Goal: Information Seeking & Learning: Understand process/instructions

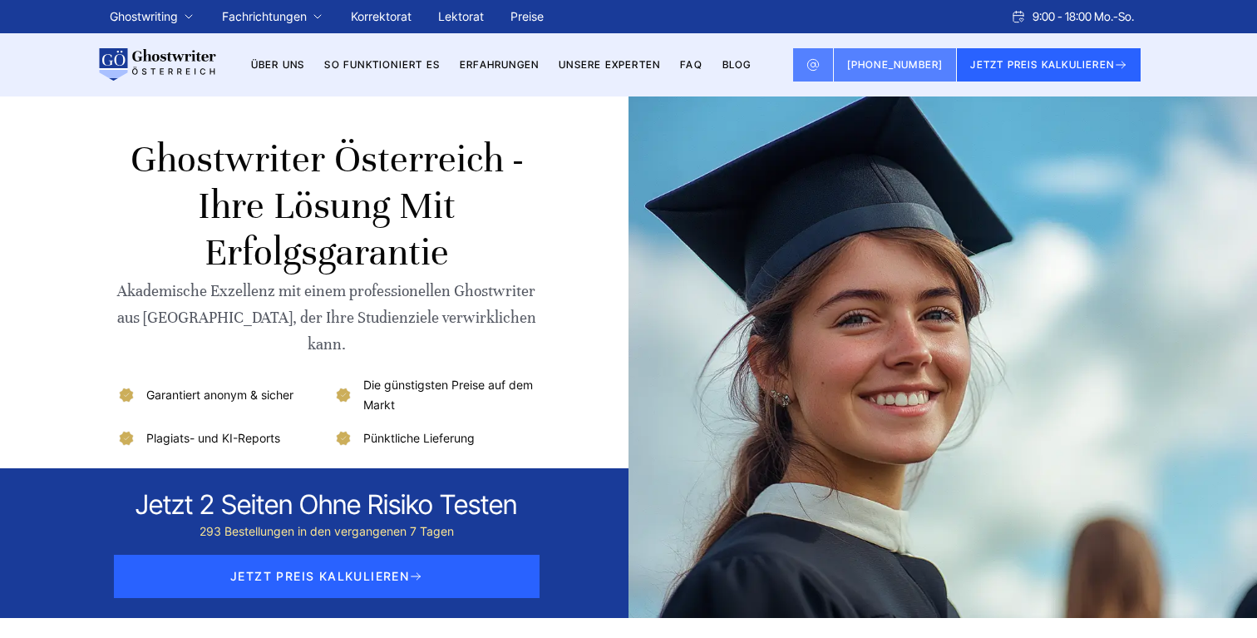
click at [400, 71] on li "So funktioniert es" at bounding box center [382, 65] width 116 height 20
click at [412, 61] on link "So funktioniert es" at bounding box center [382, 64] width 116 height 12
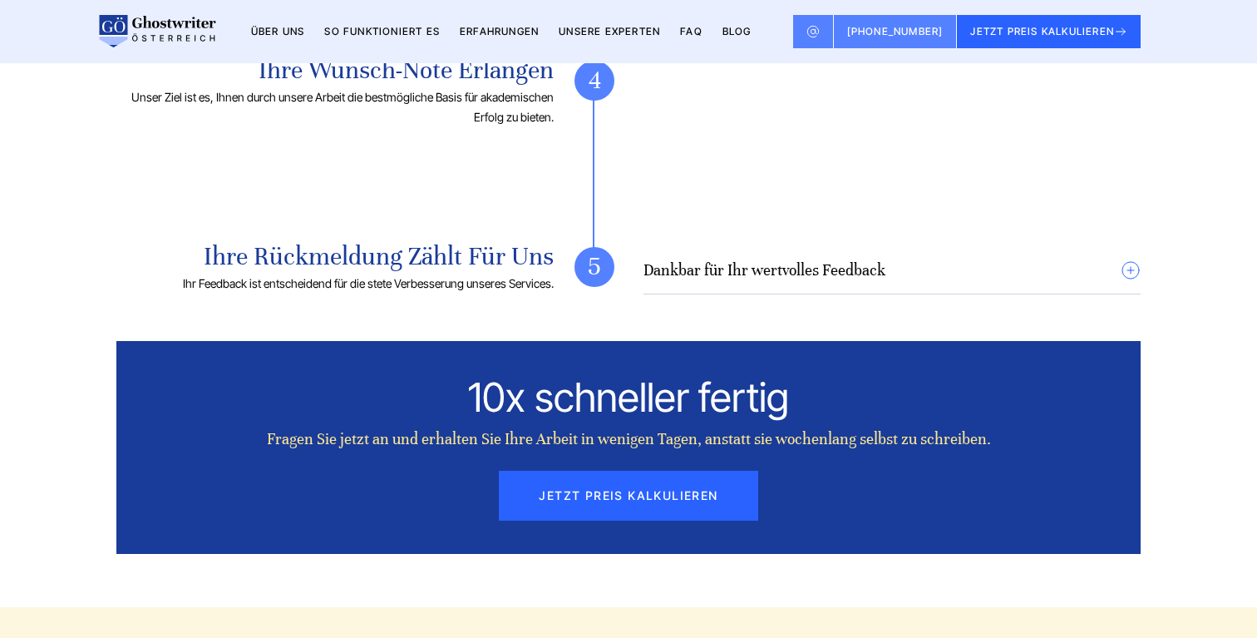
scroll to position [1900, 0]
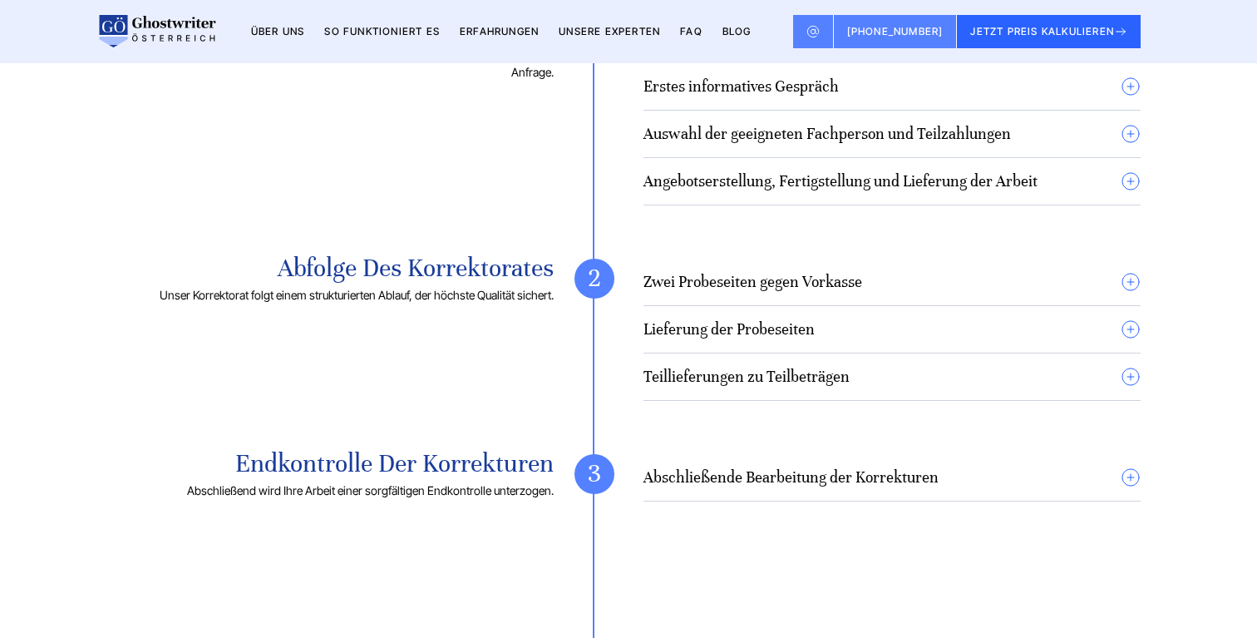
scroll to position [1317, 0]
click at [772, 281] on h4 "Zwei Probeseiten gegen Vorkasse" at bounding box center [752, 282] width 219 height 20
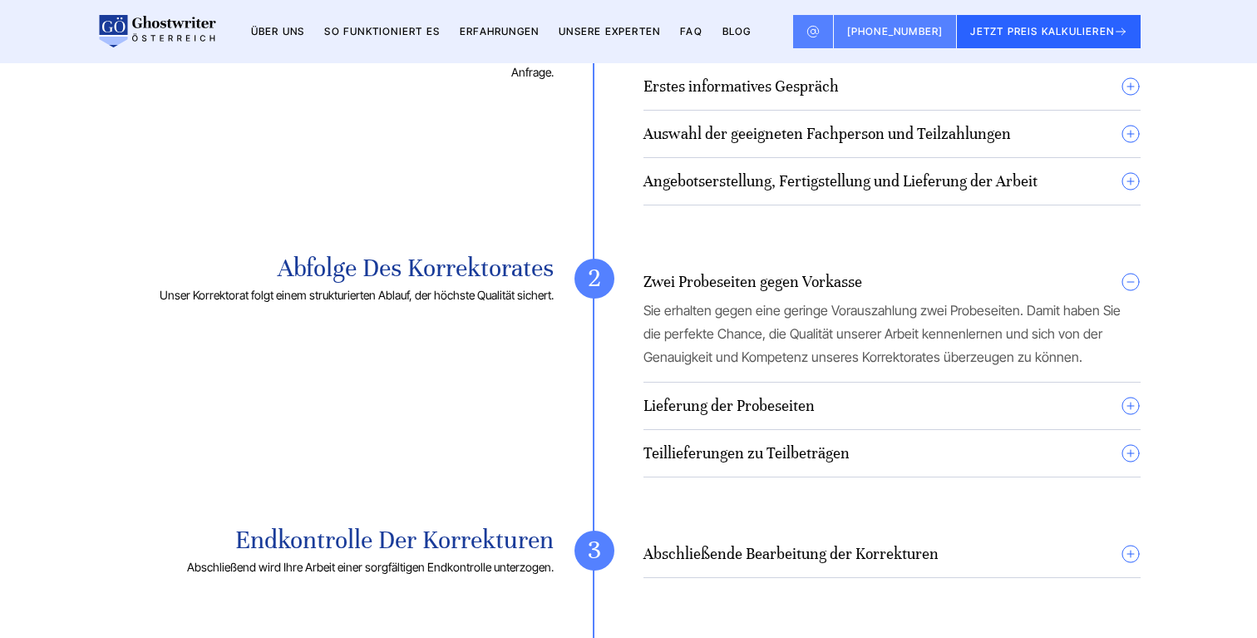
click at [772, 414] on h4 "Lieferung der Probeseiten" at bounding box center [728, 406] width 171 height 20
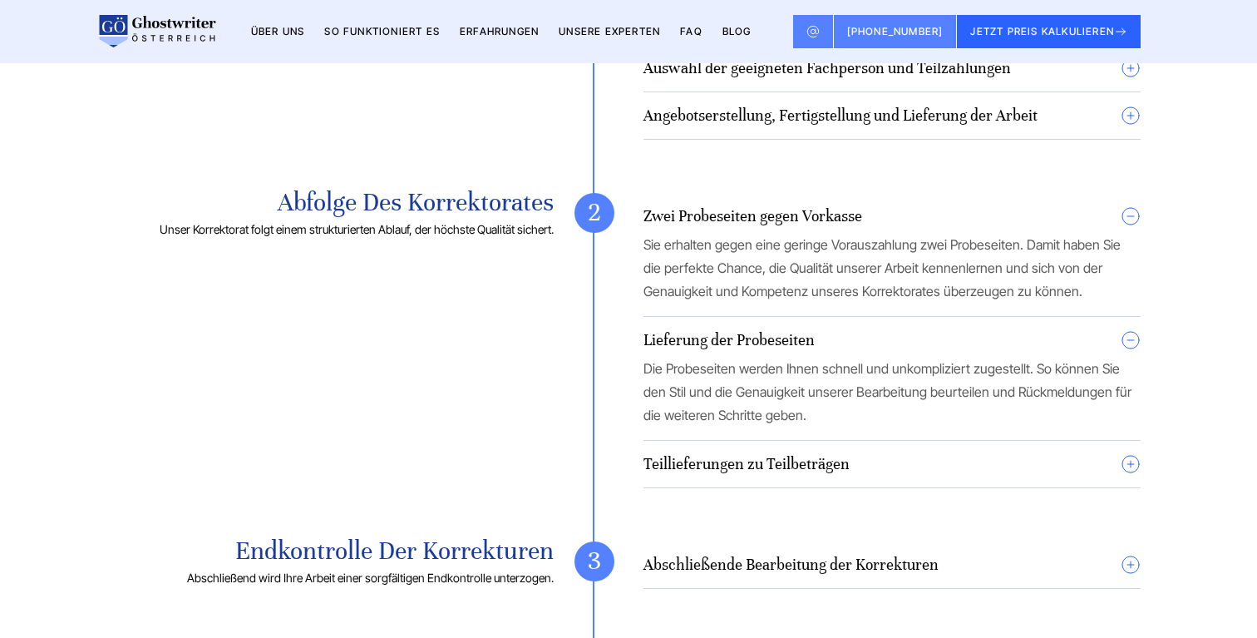
scroll to position [1394, 0]
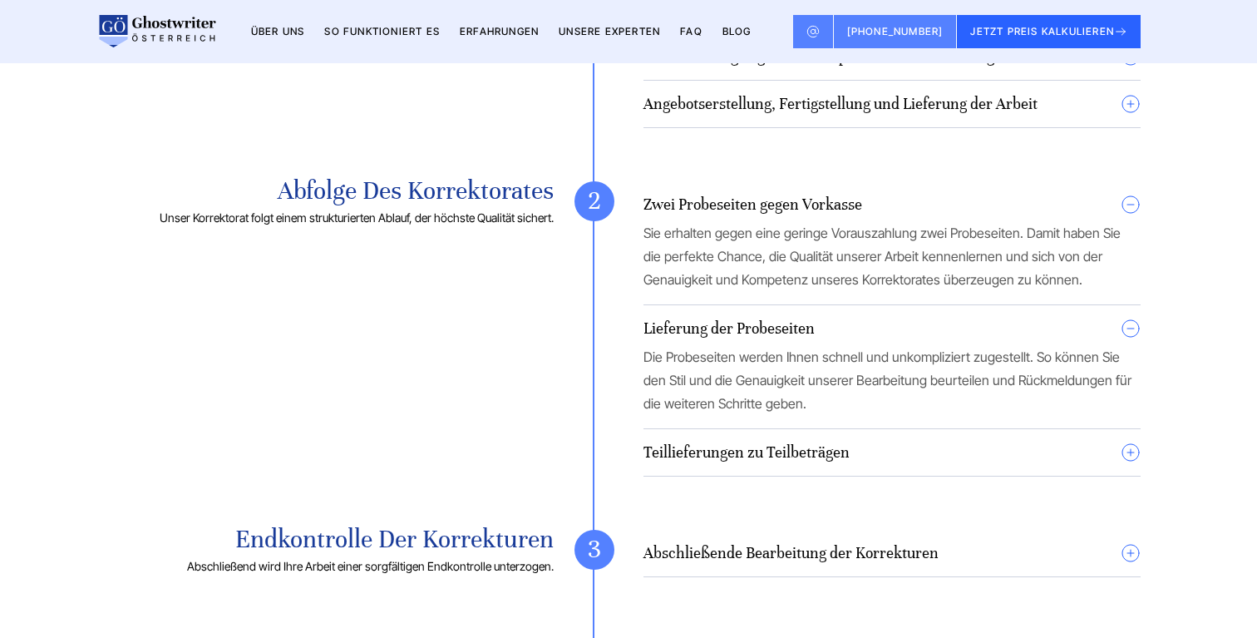
click at [788, 476] on details "Teillieferungen zu Teilbeträgen Bei Bedarf bieten wir Teillieferungen an, sodas…" at bounding box center [891, 459] width 497 height 34
click at [796, 450] on h4 "Teillieferungen zu Teilbeträgen" at bounding box center [746, 452] width 206 height 20
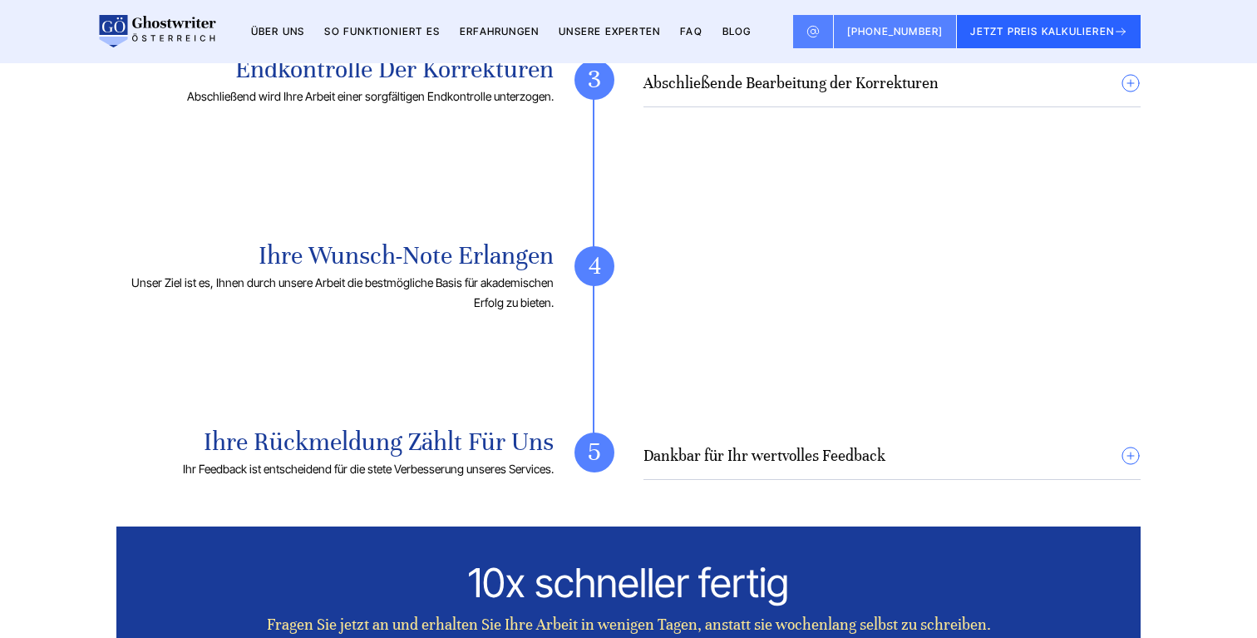
scroll to position [1950, 0]
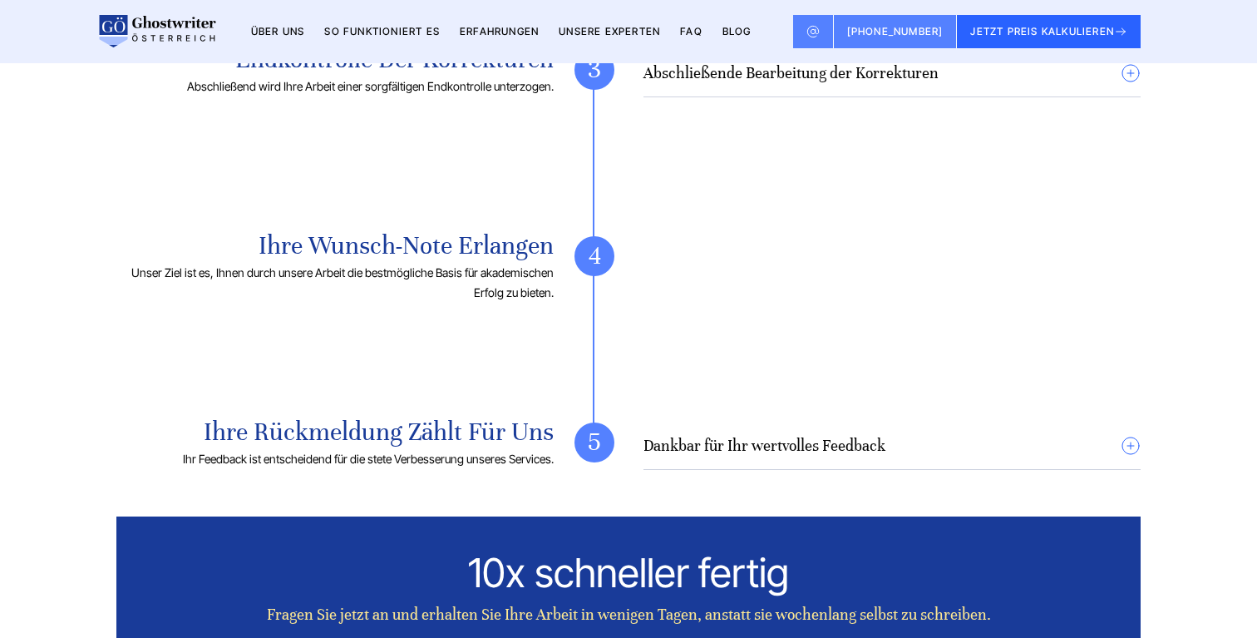
click at [803, 455] on h4 "Dankbar für Ihr wertvolles Feedback" at bounding box center [764, 446] width 242 height 20
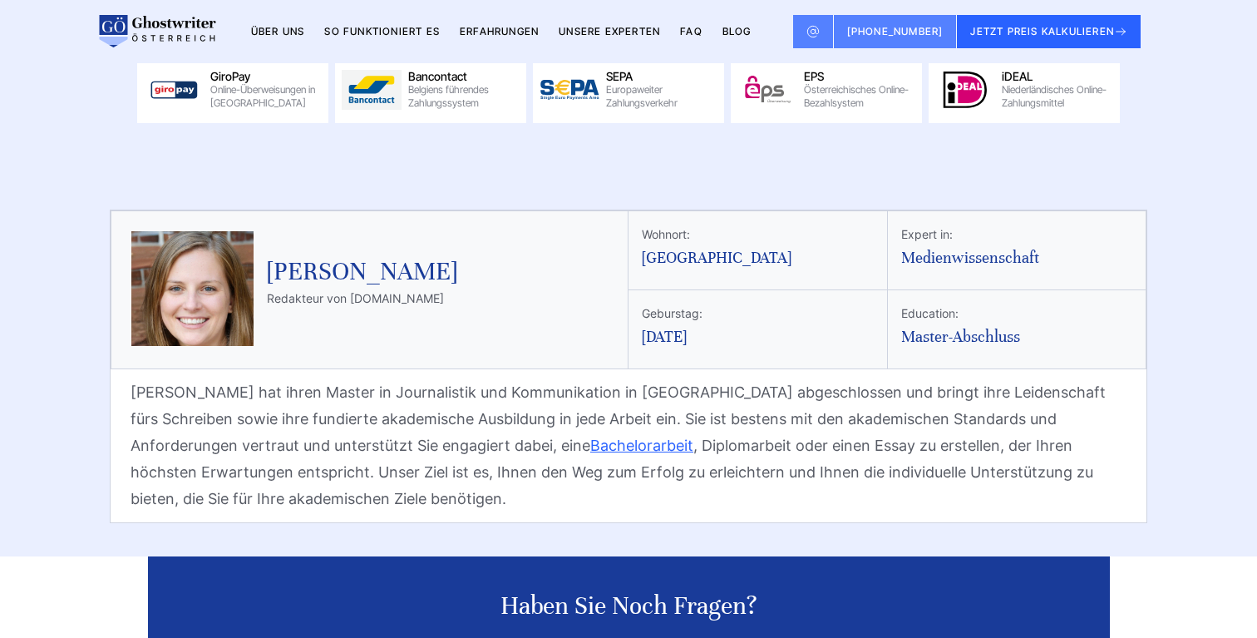
scroll to position [4622, 0]
